Goal: Check status: Check status

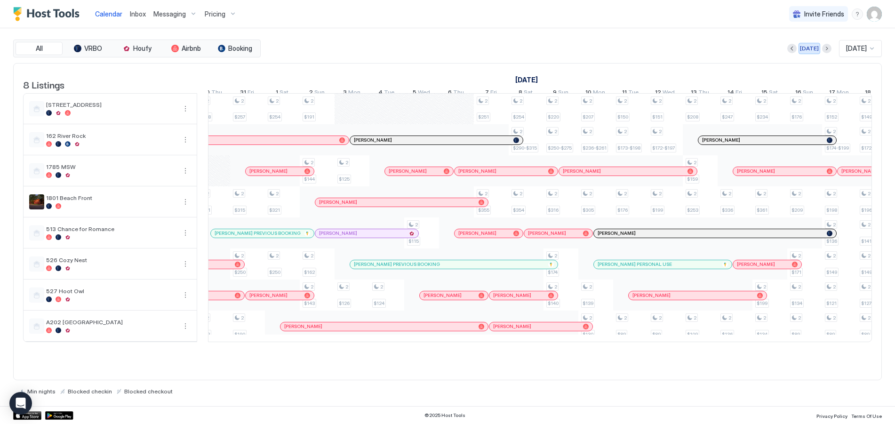
click at [800, 48] on div "[DATE]" at bounding box center [809, 48] width 19 height 8
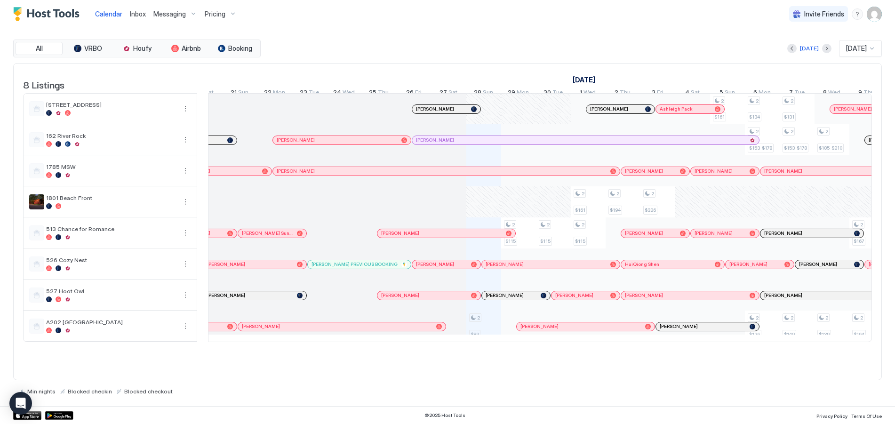
click at [440, 113] on div at bounding box center [440, 109] width 8 height 8
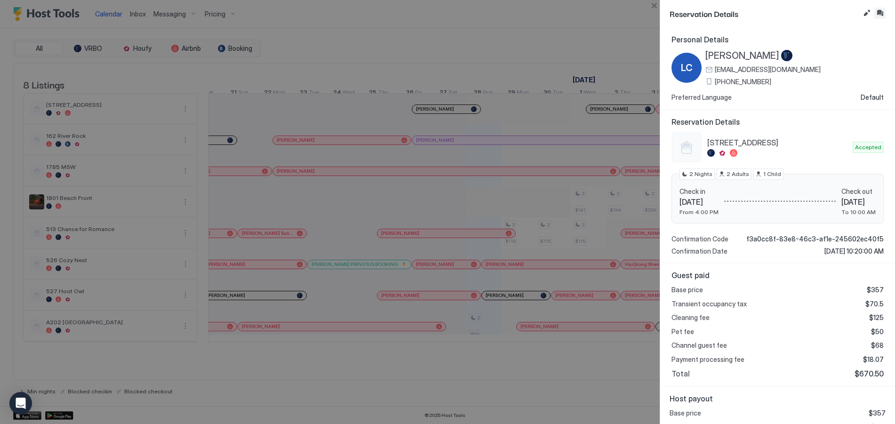
click at [879, 14] on button "Inbox" at bounding box center [880, 13] width 11 height 11
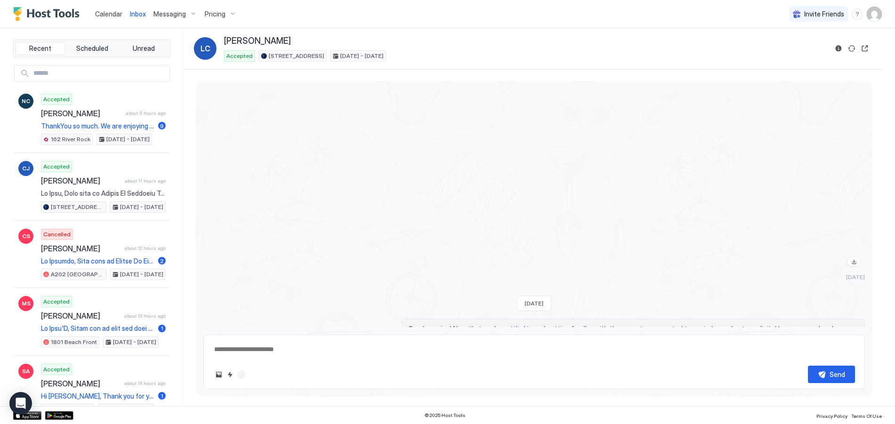
scroll to position [2489, 0]
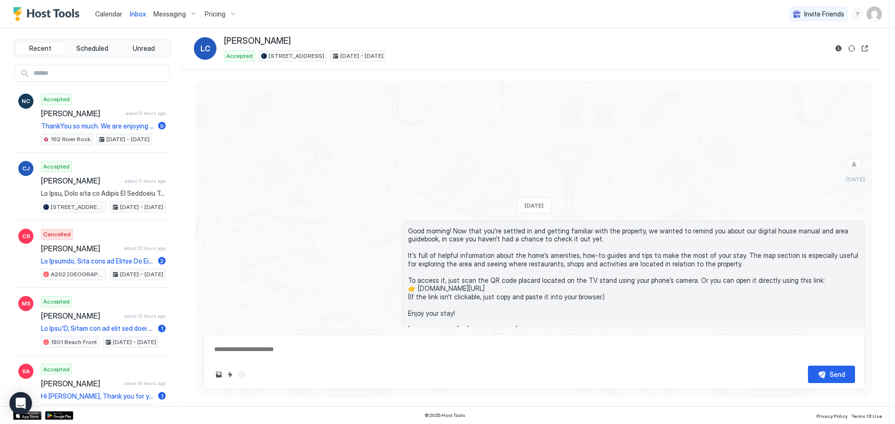
click at [855, 356] on button "Scheduled Messages" at bounding box center [822, 362] width 88 height 13
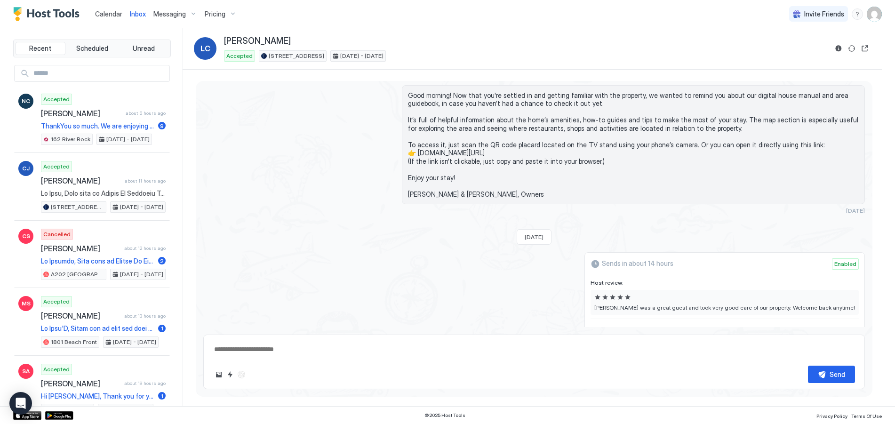
click at [849, 329] on button "Disable message & review" at bounding box center [853, 333] width 9 height 9
click at [108, 10] on span "Calendar" at bounding box center [108, 14] width 27 height 8
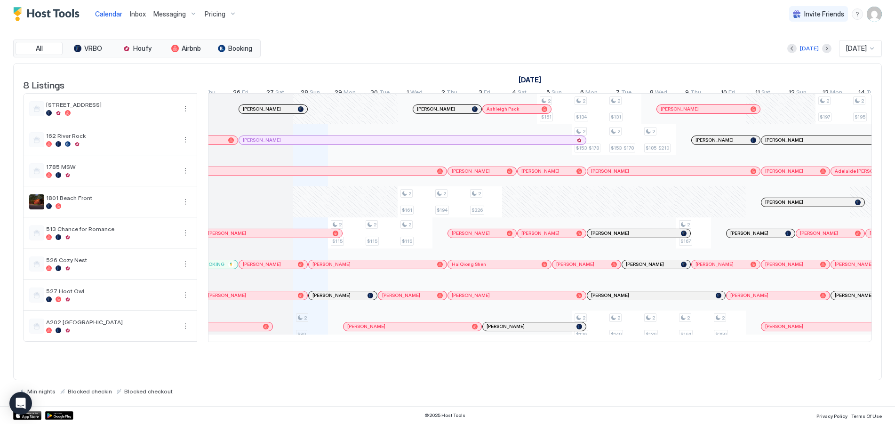
scroll to position [0, 426]
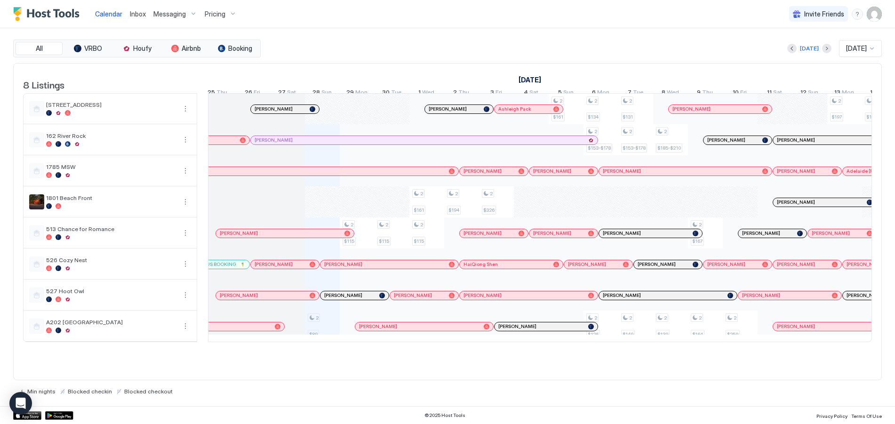
click at [227, 11] on div "Pricing" at bounding box center [221, 14] width 40 height 16
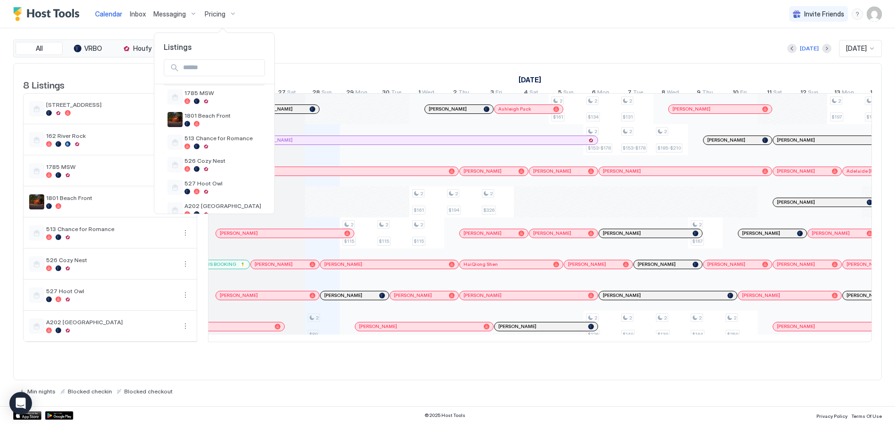
scroll to position [89, 0]
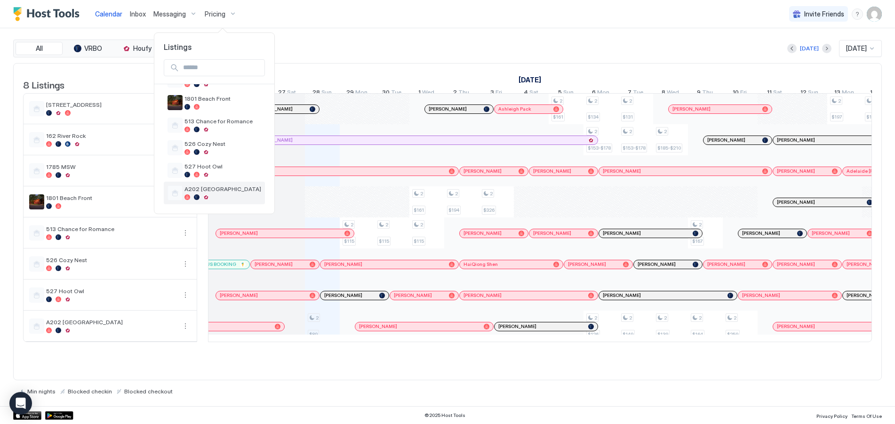
click at [200, 197] on div at bounding box center [223, 197] width 77 height 6
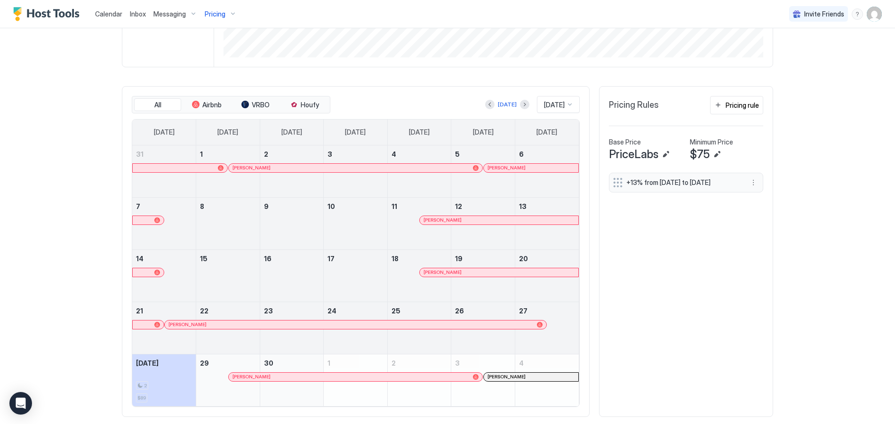
scroll to position [249, 0]
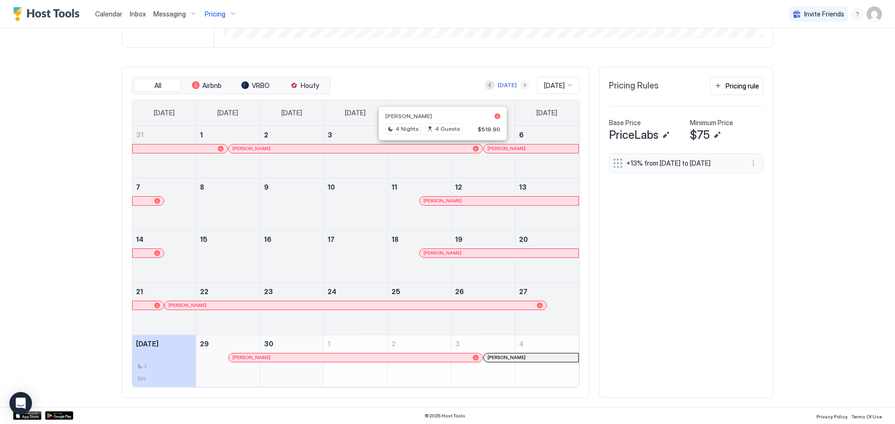
click at [520, 86] on button "Next month" at bounding box center [524, 84] width 9 height 9
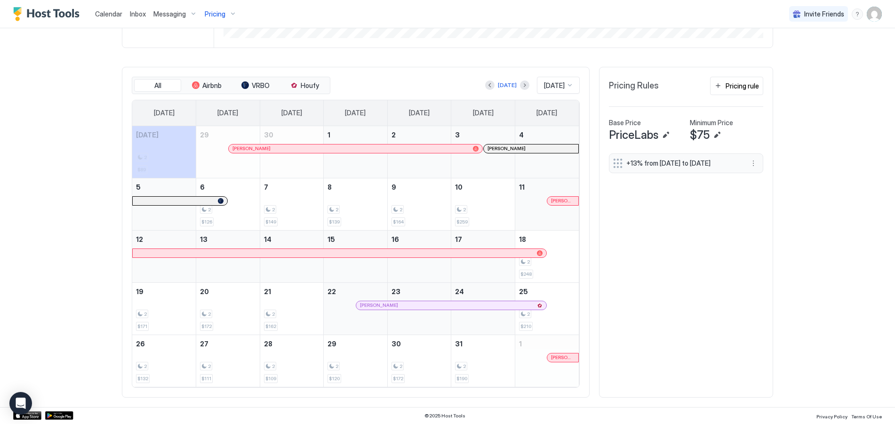
click at [325, 253] on div at bounding box center [329, 253] width 8 height 8
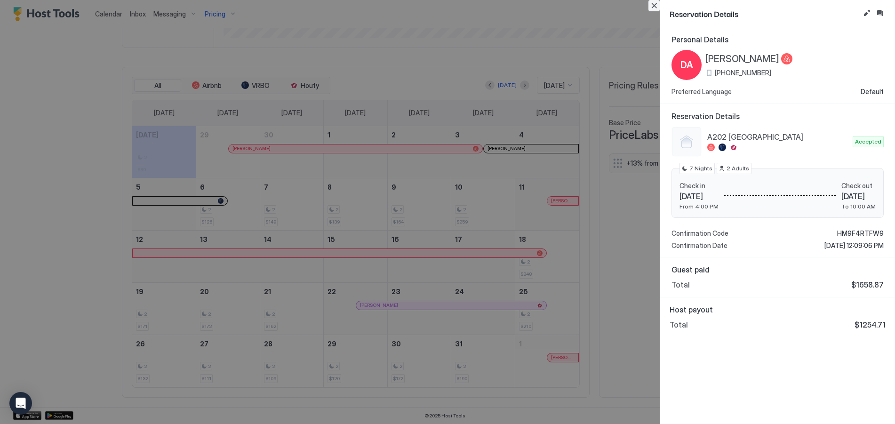
click at [654, 5] on button "Close" at bounding box center [654, 5] width 11 height 11
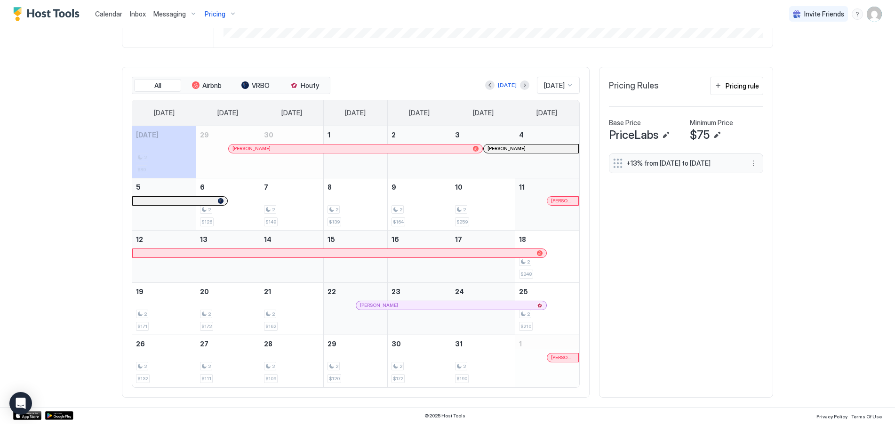
click at [432, 150] on div at bounding box center [436, 149] width 8 height 8
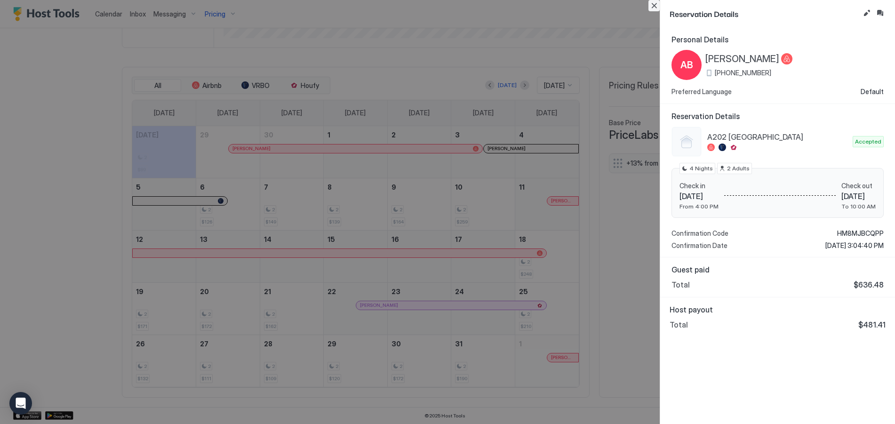
click at [654, 4] on button "Close" at bounding box center [654, 5] width 11 height 11
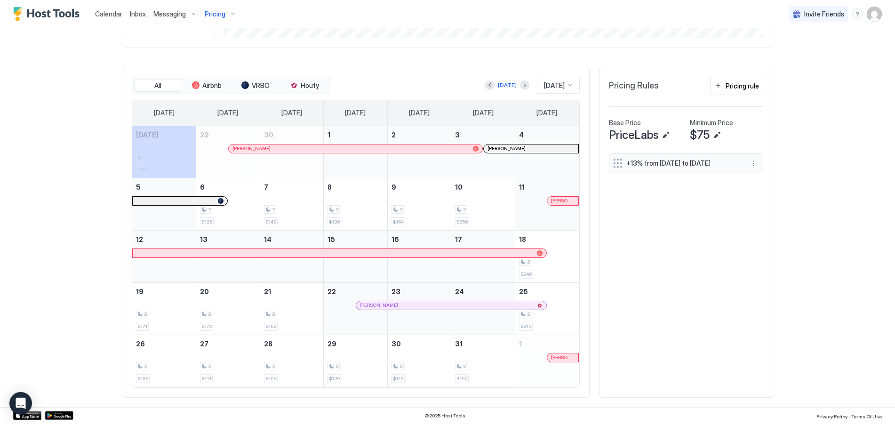
click at [544, 149] on div at bounding box center [548, 149] width 8 height 8
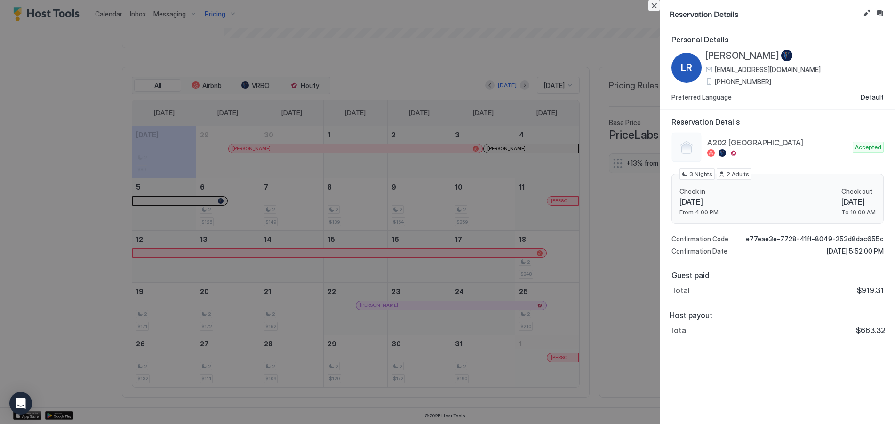
click at [652, 4] on button "Close" at bounding box center [654, 5] width 11 height 11
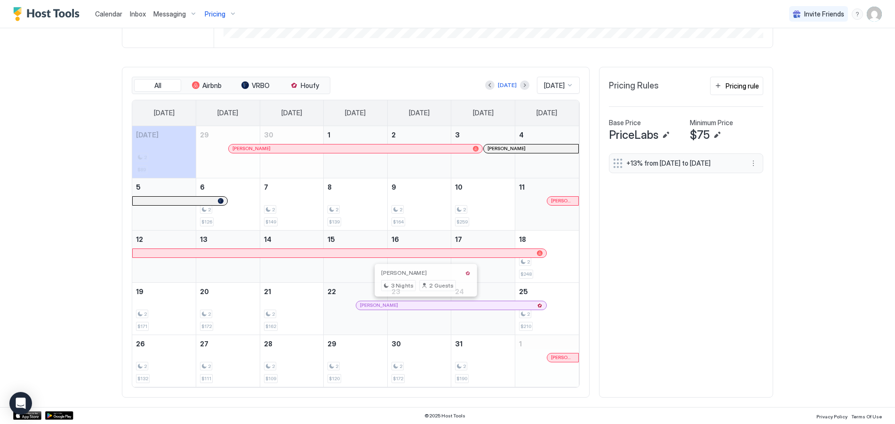
click at [424, 305] on div at bounding box center [428, 306] width 8 height 8
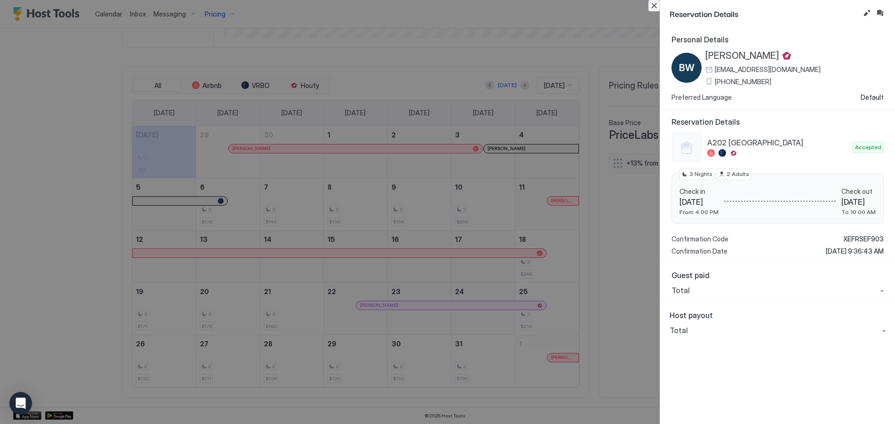
click at [654, 0] on button "Close" at bounding box center [654, 5] width 11 height 11
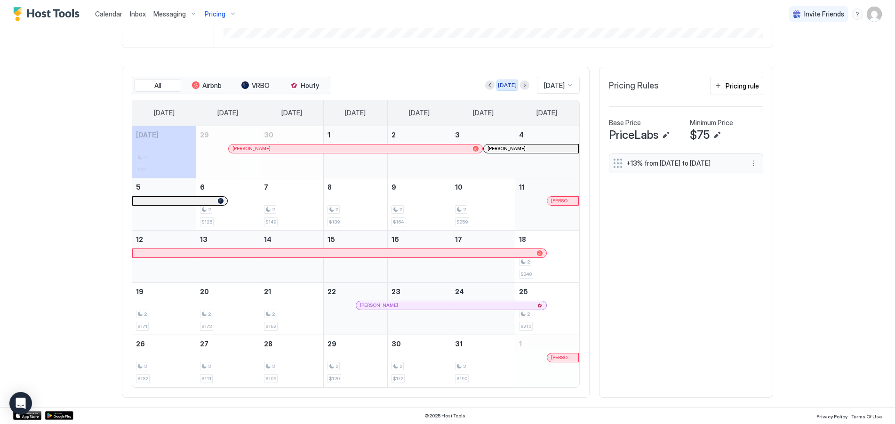
click at [500, 83] on div "[DATE]" at bounding box center [507, 85] width 19 height 8
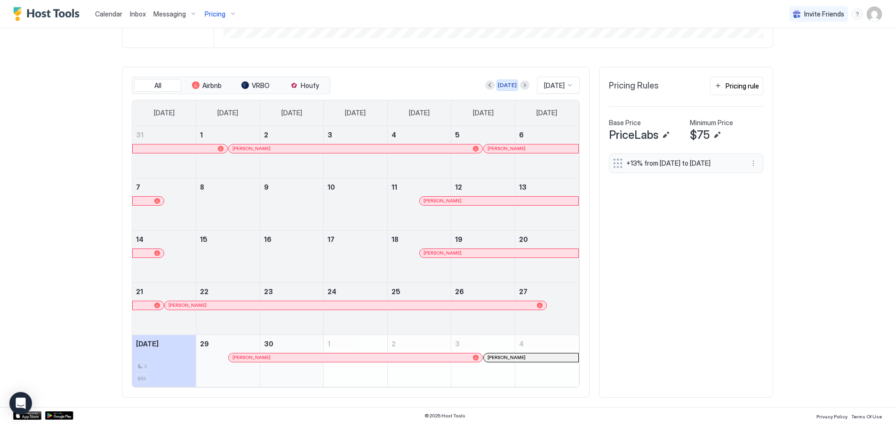
click at [520, 83] on div at bounding box center [524, 84] width 9 height 9
click at [520, 84] on button "Next month" at bounding box center [524, 84] width 9 height 9
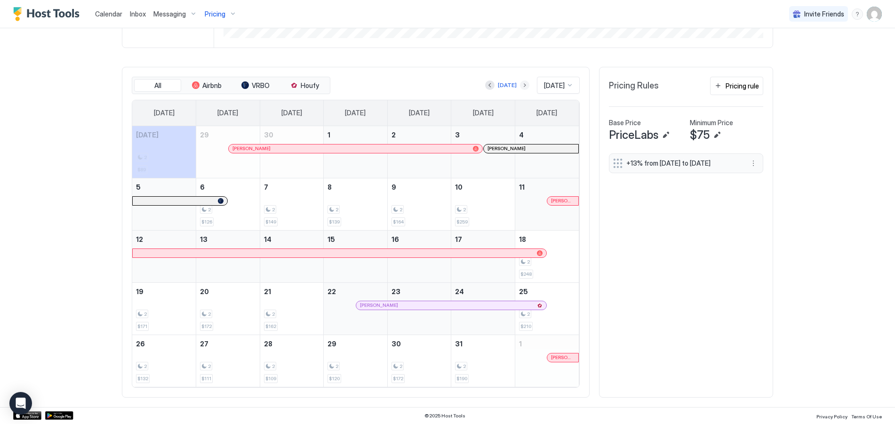
click at [520, 84] on button "Next month" at bounding box center [524, 84] width 9 height 9
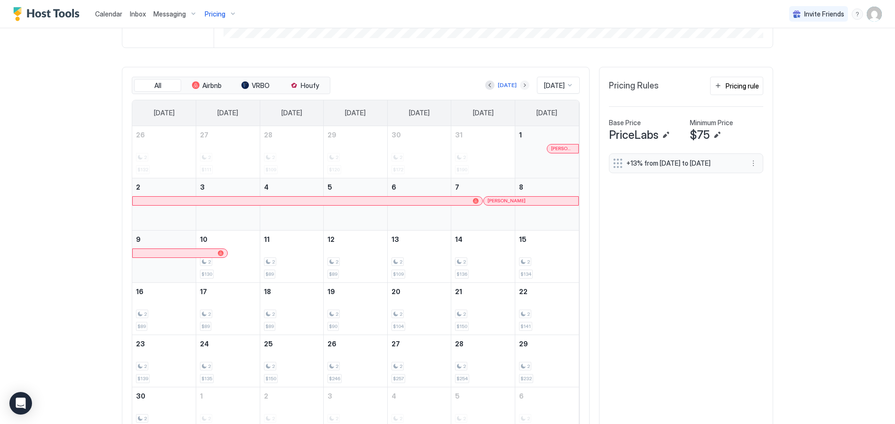
click at [520, 84] on button "Next month" at bounding box center [524, 84] width 9 height 9
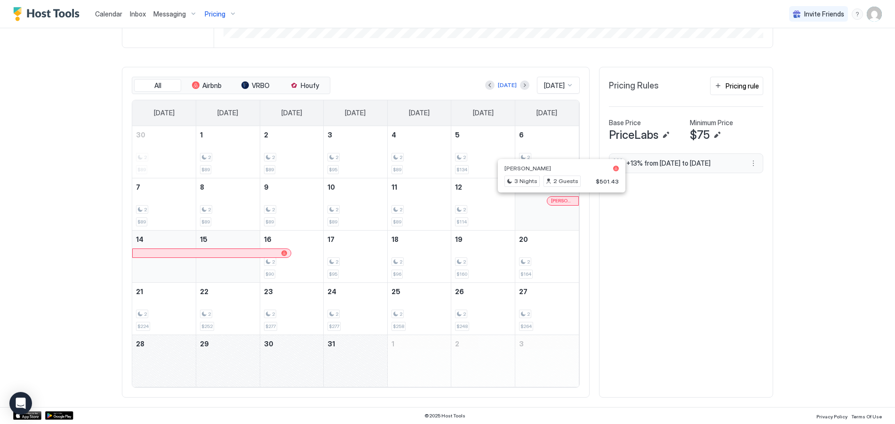
click at [558, 202] on div at bounding box center [562, 201] width 8 height 8
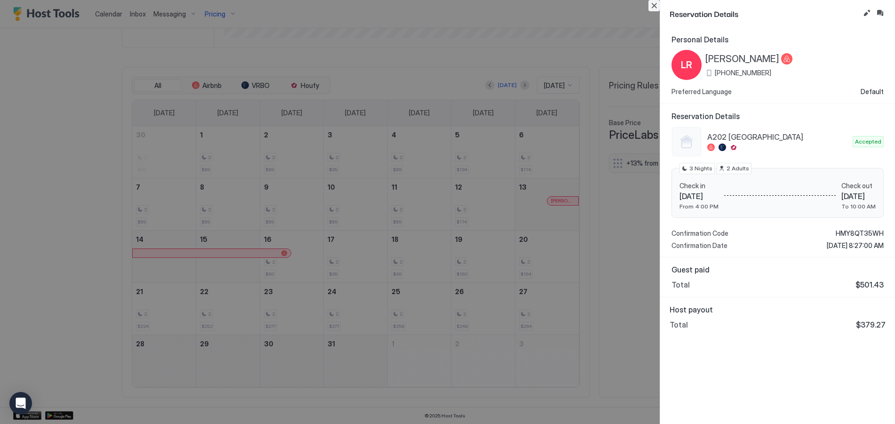
click at [650, 3] on button "Close" at bounding box center [654, 5] width 11 height 11
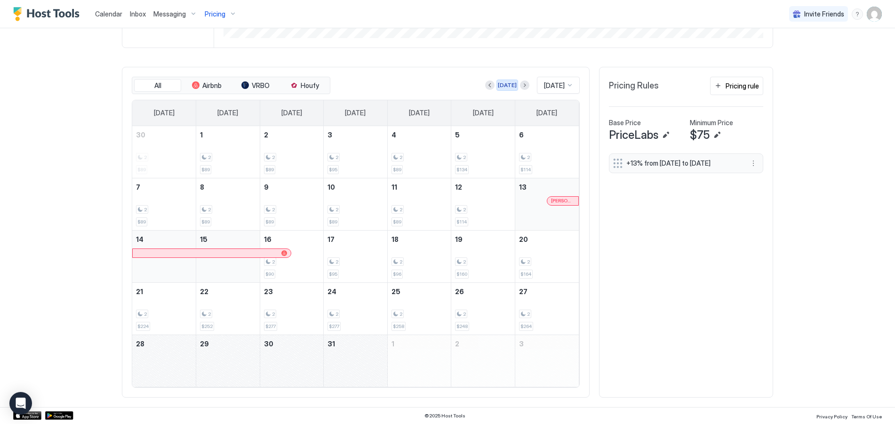
click at [498, 86] on div "[DATE]" at bounding box center [507, 85] width 19 height 8
